Goal: Feedback & Contribution: Submit feedback/report problem

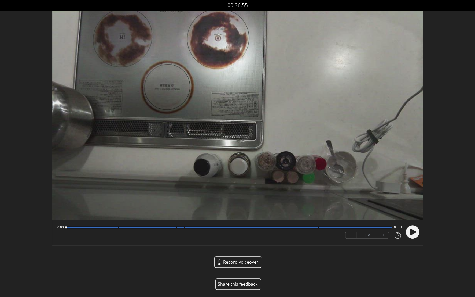
click at [240, 284] on button "Share this feedback" at bounding box center [238, 283] width 46 height 11
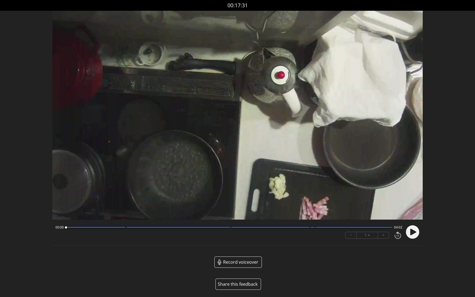
click at [249, 283] on button "Share this feedback" at bounding box center [238, 283] width 46 height 11
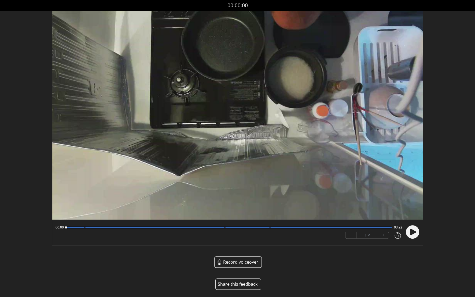
click at [236, 283] on button "Share this feedback" at bounding box center [238, 283] width 46 height 11
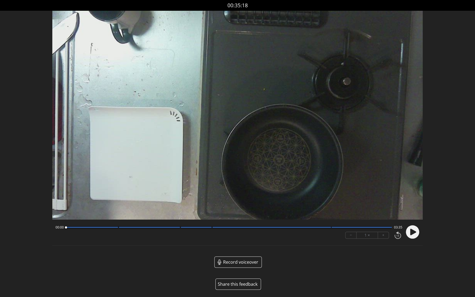
click at [236, 284] on button "Share this feedback" at bounding box center [238, 283] width 46 height 11
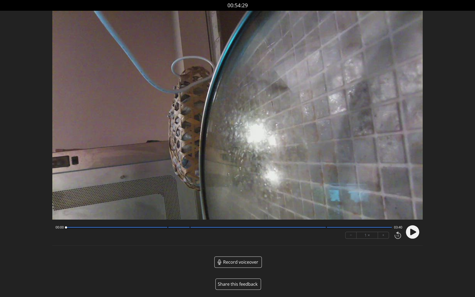
click at [242, 282] on button "Share this feedback" at bounding box center [238, 283] width 46 height 11
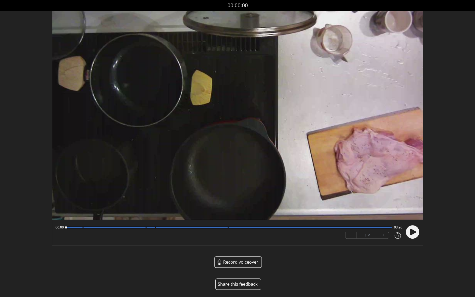
click at [245, 284] on button "Share this feedback" at bounding box center [238, 283] width 46 height 11
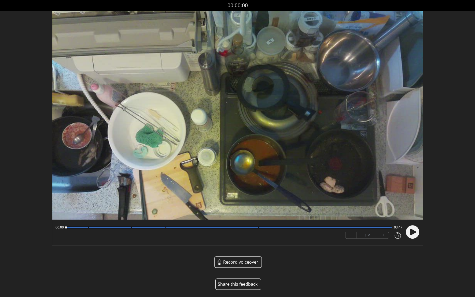
click at [241, 283] on button "Share this feedback" at bounding box center [238, 283] width 46 height 11
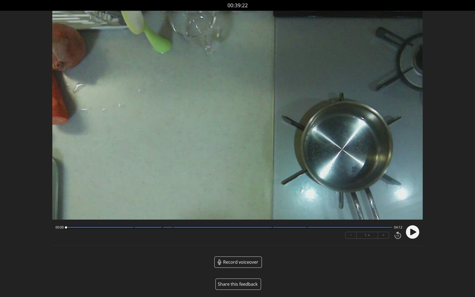
click at [243, 282] on button "Share this feedback" at bounding box center [238, 283] width 46 height 11
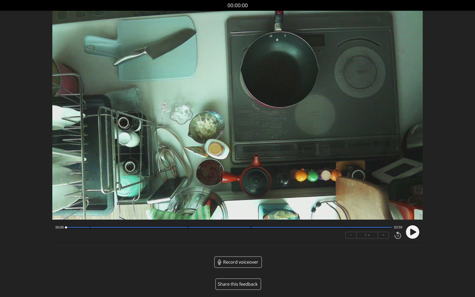
click at [237, 284] on button "Share this feedback" at bounding box center [238, 283] width 46 height 11
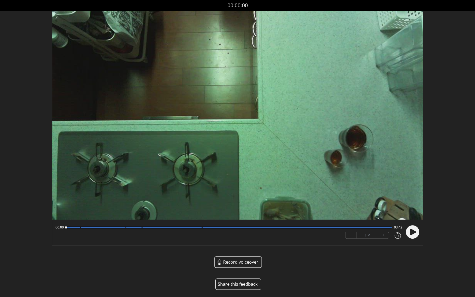
click at [241, 283] on button "Share this feedback" at bounding box center [238, 283] width 46 height 11
